Goal: Find specific page/section: Find specific page/section

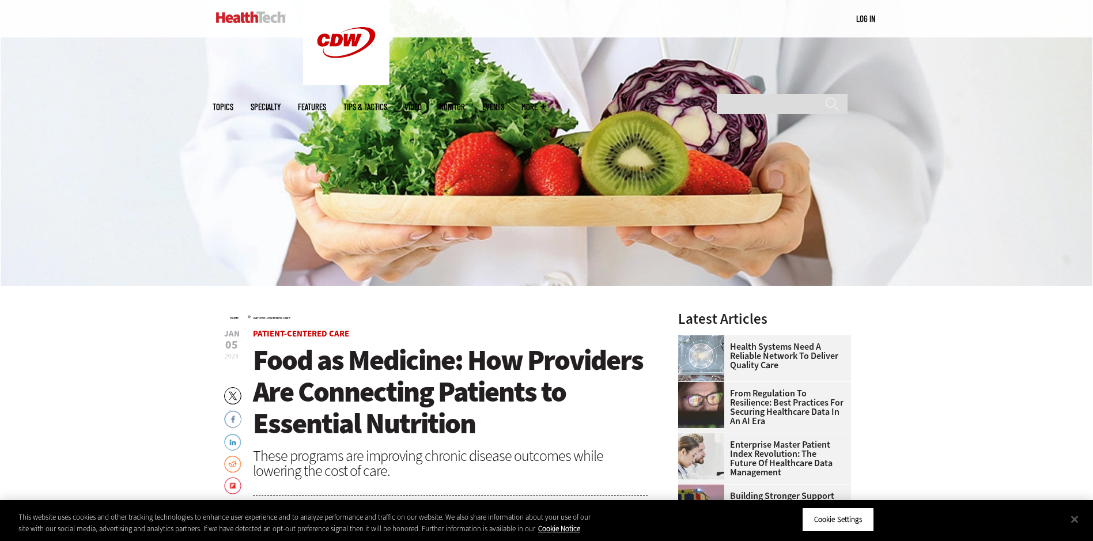
scroll to position [461, 0]
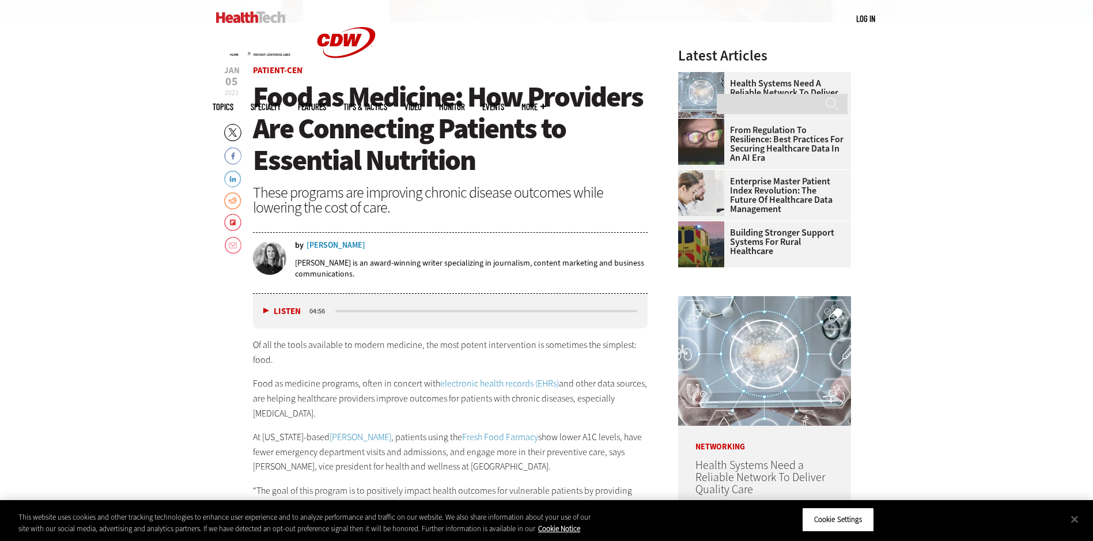
click at [330, 241] on div "[PERSON_NAME]" at bounding box center [335, 245] width 59 height 8
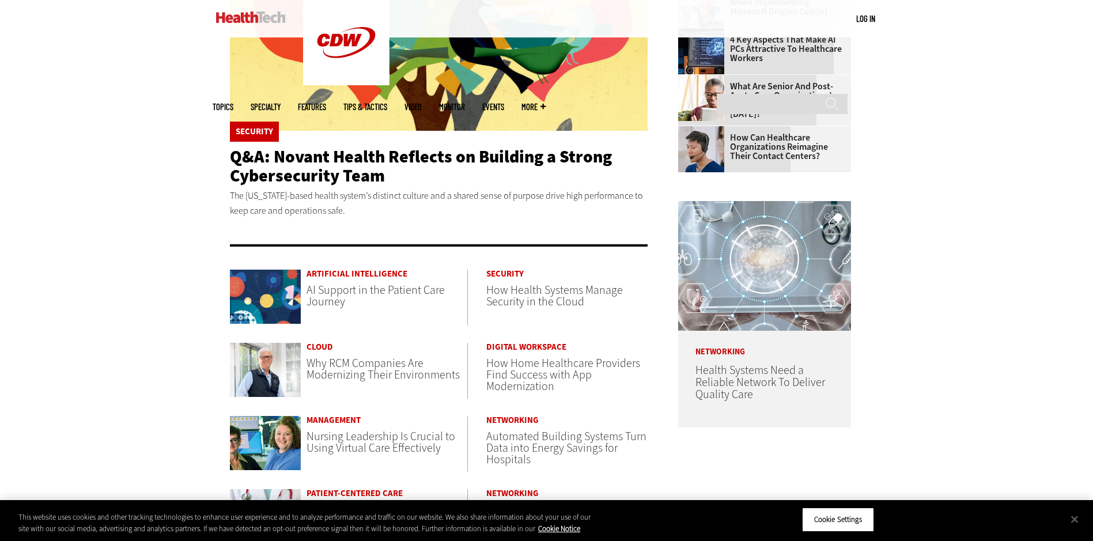
scroll to position [58, 0]
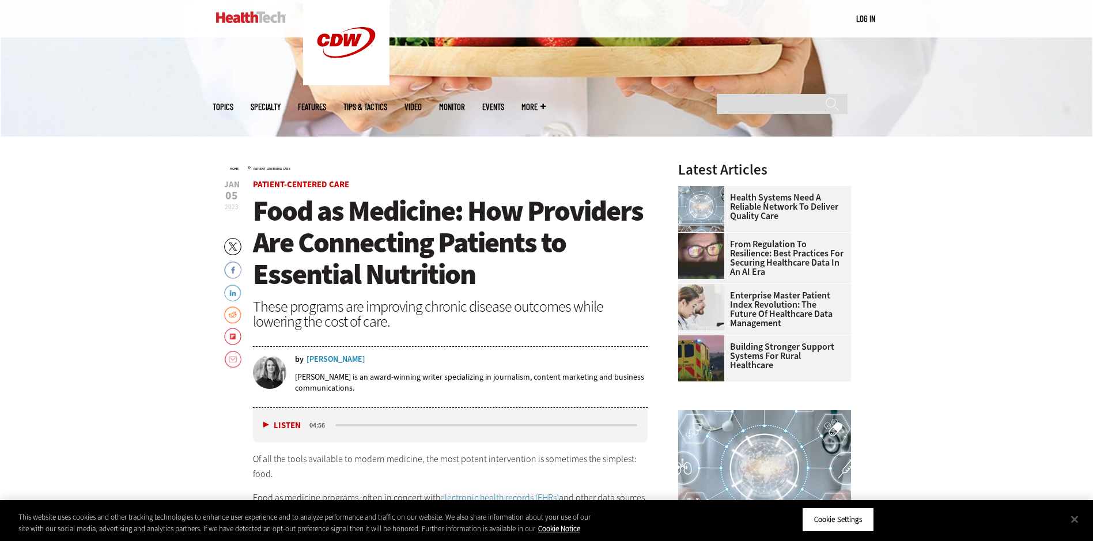
scroll to position [173, 0]
